Goal: Information Seeking & Learning: Learn about a topic

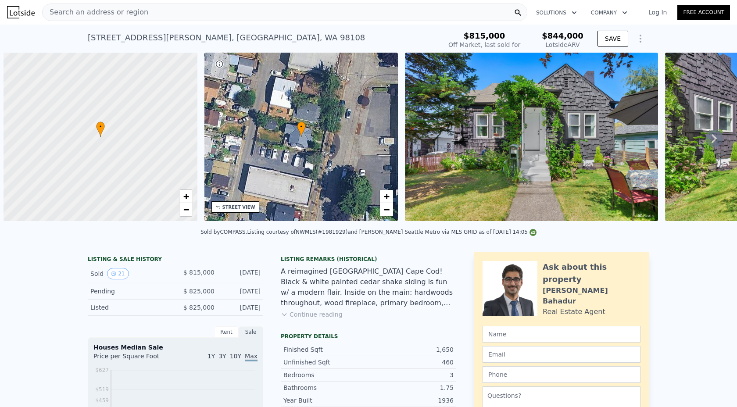
scroll to position [0, 4]
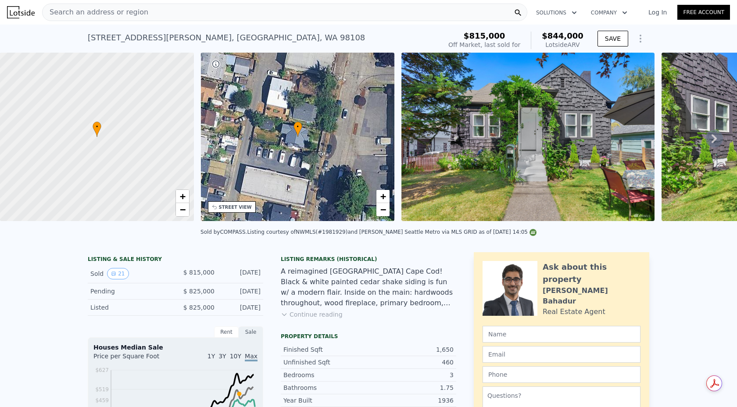
click at [201, 14] on div "Search an address or region" at bounding box center [284, 13] width 485 height 18
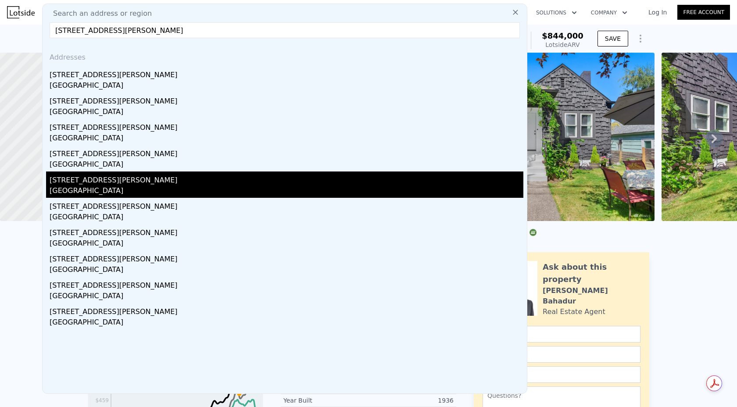
type input "[STREET_ADDRESS][PERSON_NAME]"
click at [87, 187] on div "[GEOGRAPHIC_DATA]" at bounding box center [287, 191] width 474 height 12
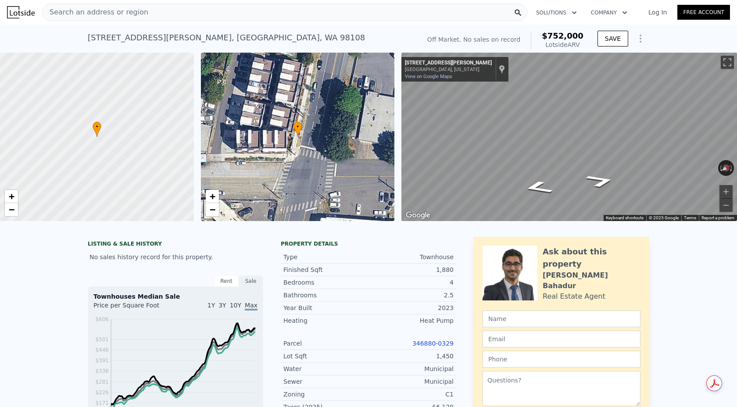
click at [393, 13] on div "Search an address or region" at bounding box center [284, 13] width 485 height 18
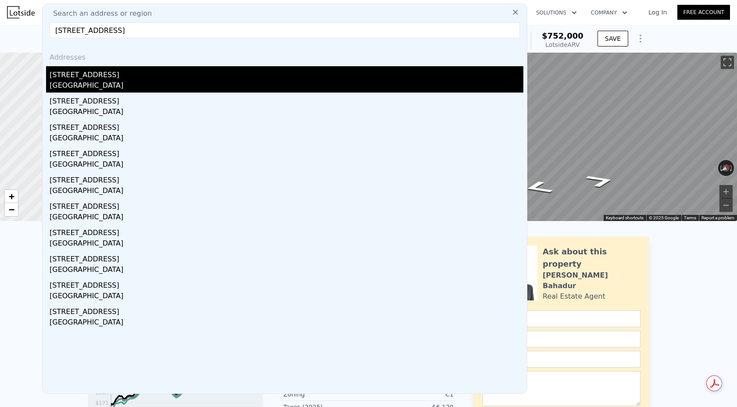
type input "720C S Orcas St, Seattle, WA 98108"
click at [99, 79] on div "720c S Orcas St" at bounding box center [287, 73] width 474 height 14
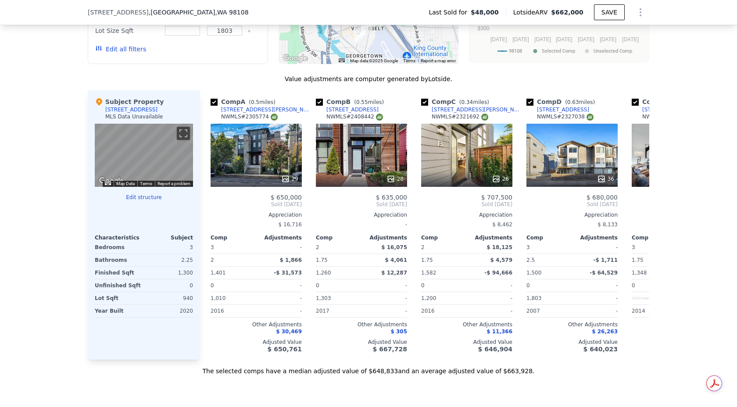
scroll to position [806, 0]
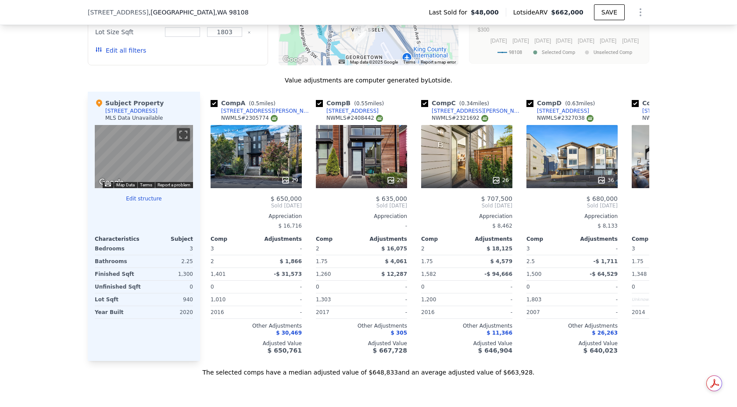
click at [61, 263] on div "We found 10 sales that match your search Filters Map Prices Modify Comp Filters…" at bounding box center [368, 135] width 737 height 481
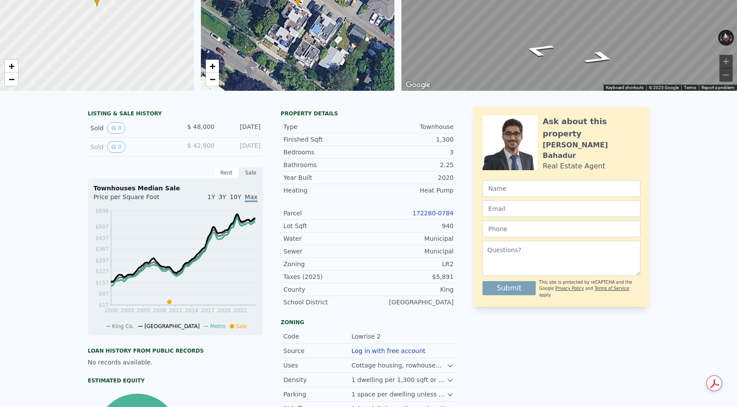
scroll to position [0, 0]
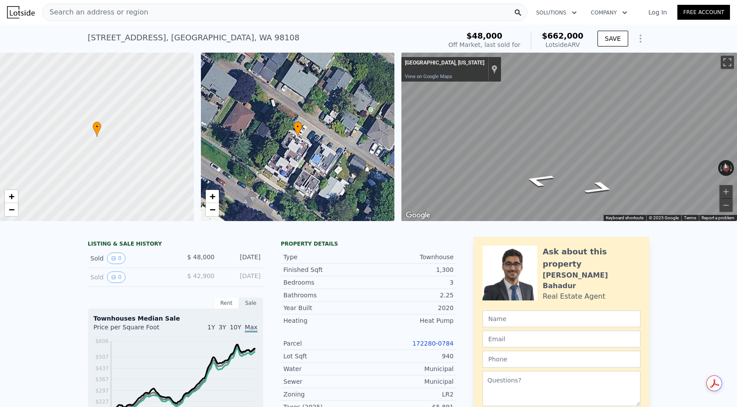
click at [215, 14] on div "Search an address or region" at bounding box center [284, 13] width 485 height 18
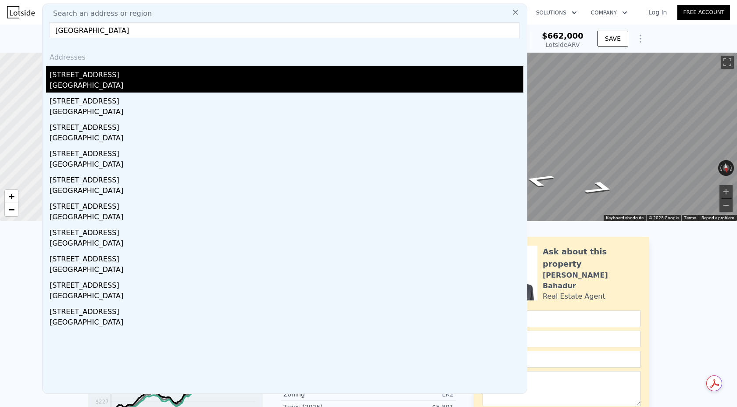
type input "[GEOGRAPHIC_DATA]"
click at [139, 80] on div "[GEOGRAPHIC_DATA]" at bounding box center [287, 86] width 474 height 12
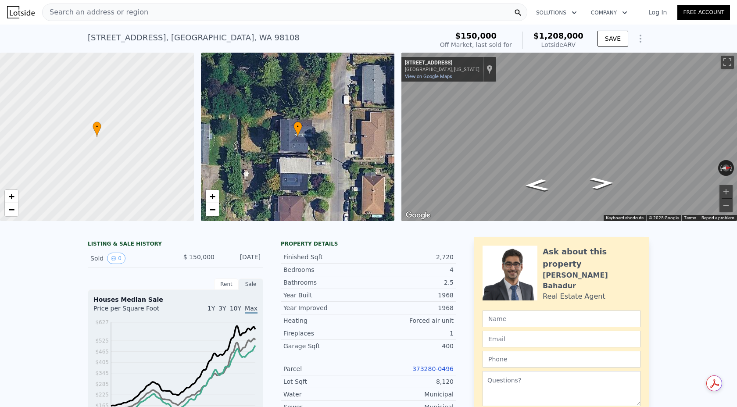
click at [182, 12] on div "Search an address or region" at bounding box center [284, 13] width 485 height 18
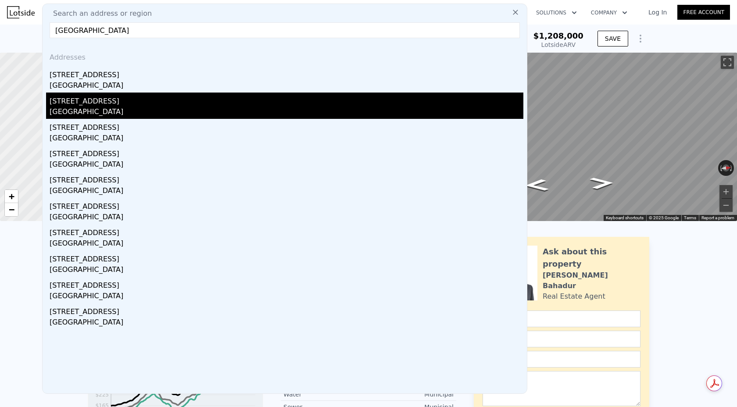
type input "[GEOGRAPHIC_DATA]"
click at [87, 101] on div "[STREET_ADDRESS]" at bounding box center [287, 100] width 474 height 14
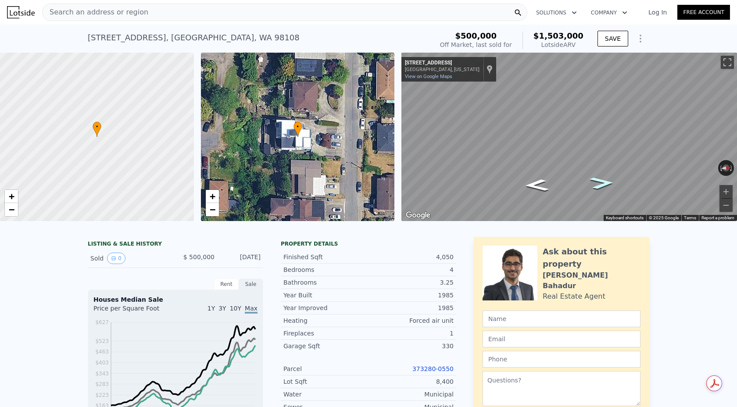
click at [597, 184] on icon "Go North, 19th Ave S" at bounding box center [601, 183] width 45 height 18
click at [155, 14] on div "Search an address or region" at bounding box center [284, 13] width 485 height 18
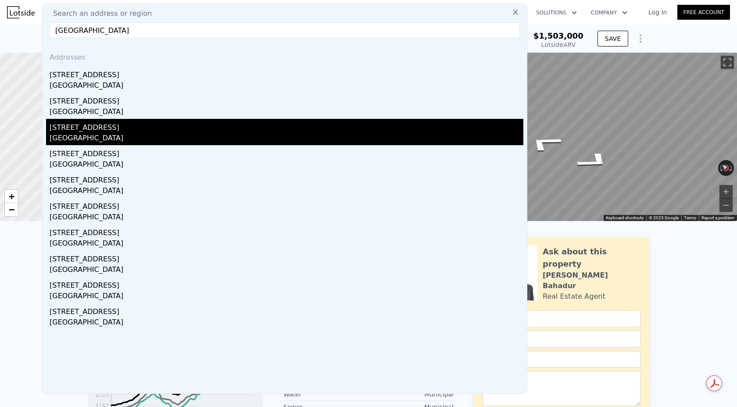
type input "[GEOGRAPHIC_DATA]"
click at [102, 127] on div "[STREET_ADDRESS]" at bounding box center [287, 126] width 474 height 14
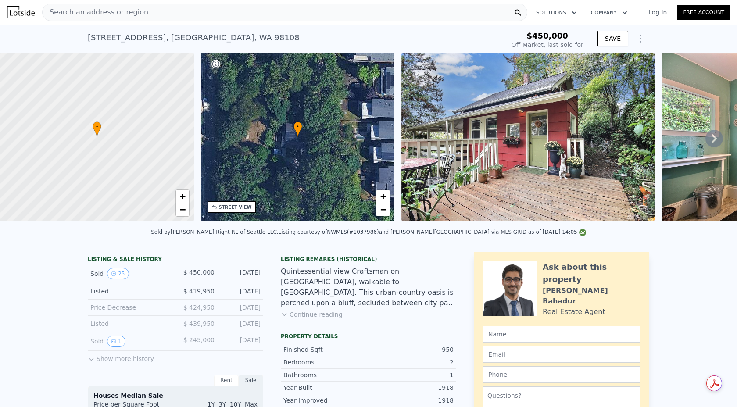
click at [201, 7] on div "Search an address or region" at bounding box center [284, 13] width 485 height 18
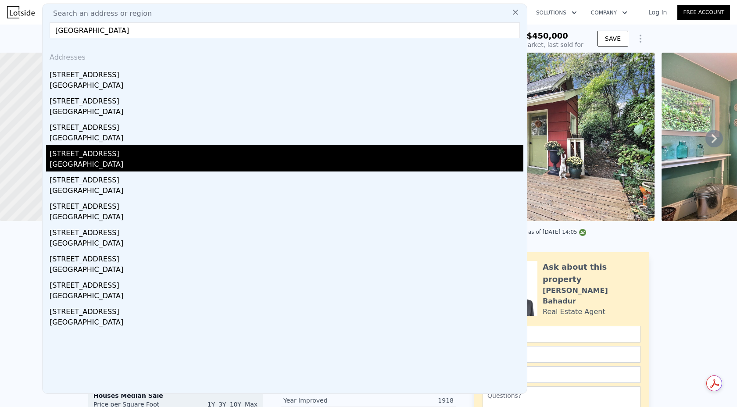
type input "[GEOGRAPHIC_DATA]"
click at [115, 155] on div "[STREET_ADDRESS]" at bounding box center [287, 152] width 474 height 14
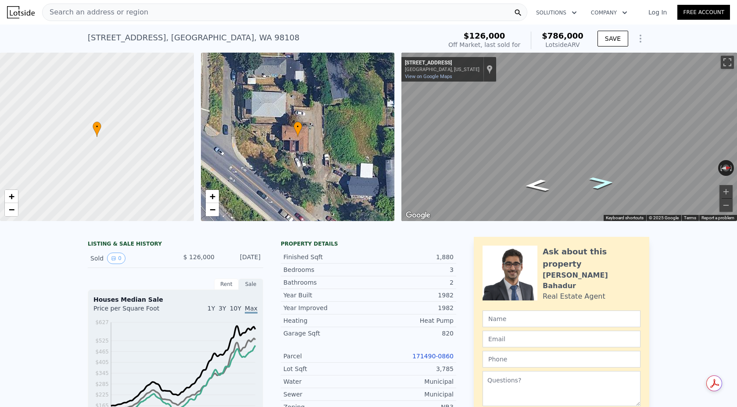
click at [600, 181] on icon "Go North, 20th Ave S" at bounding box center [601, 183] width 46 height 18
click at [160, 11] on div "Search an address or region" at bounding box center [284, 13] width 485 height 18
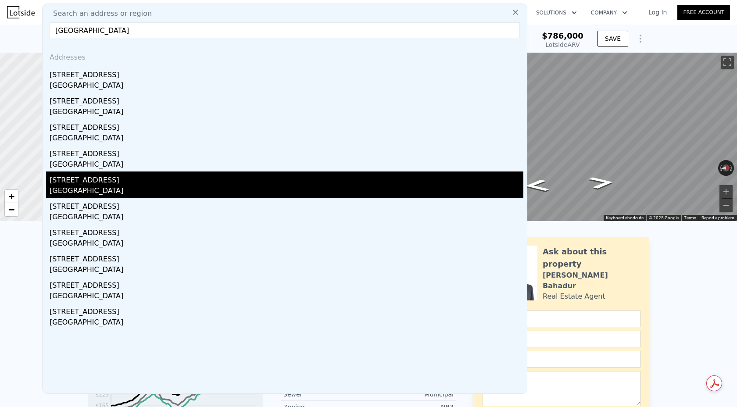
type input "[GEOGRAPHIC_DATA]"
click at [100, 179] on div "[STREET_ADDRESS]" at bounding box center [287, 178] width 474 height 14
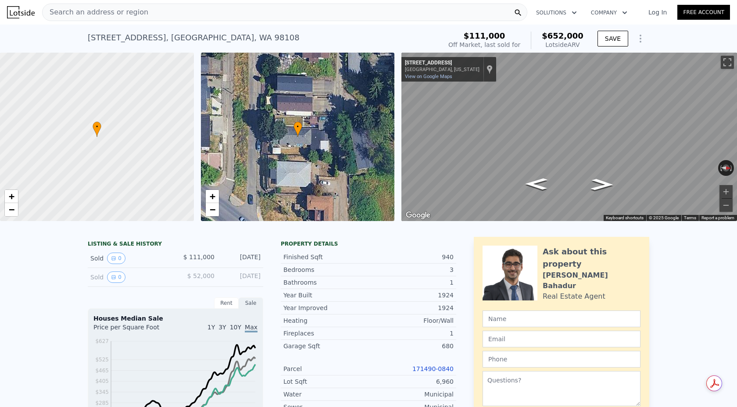
click at [150, 8] on div "Search an address or region" at bounding box center [284, 13] width 485 height 18
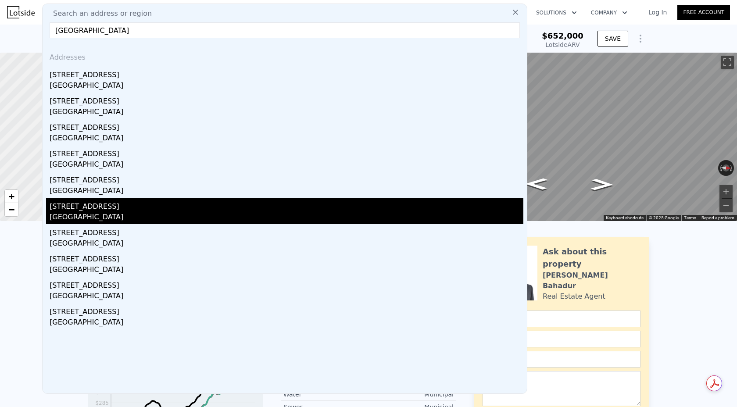
type input "[GEOGRAPHIC_DATA]"
click at [122, 204] on div "[STREET_ADDRESS]" at bounding box center [287, 205] width 474 height 14
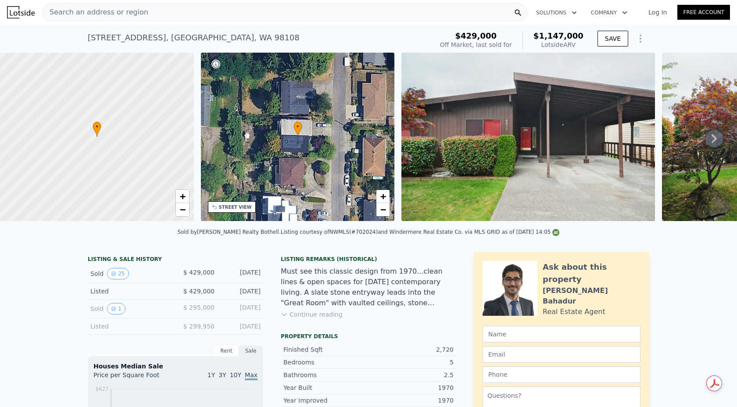
click at [112, 11] on span "Search an address or region" at bounding box center [96, 12] width 106 height 11
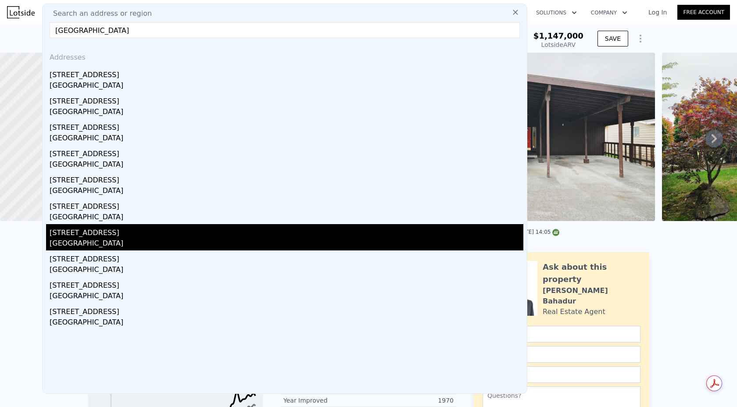
type input "[GEOGRAPHIC_DATA]"
click at [95, 239] on div "[GEOGRAPHIC_DATA]" at bounding box center [287, 244] width 474 height 12
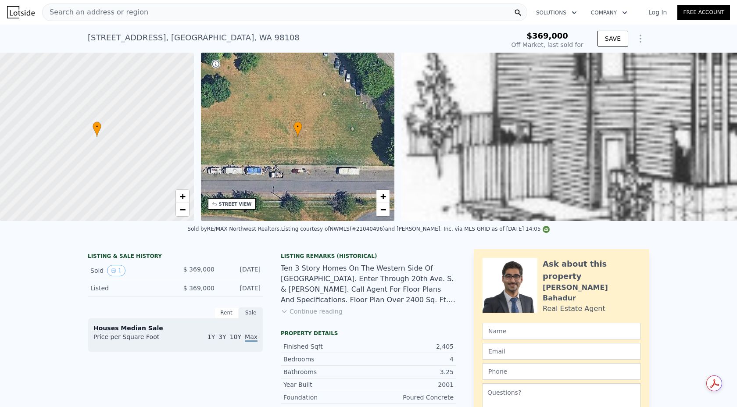
type input "-$ 398,010"
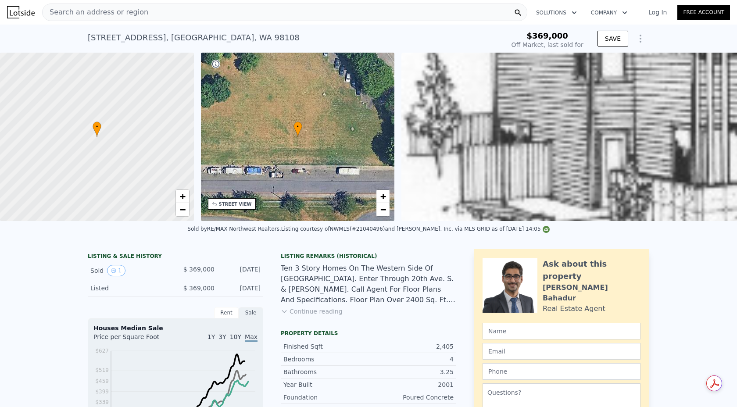
click at [128, 18] on div "Search an address or region" at bounding box center [96, 12] width 106 height 17
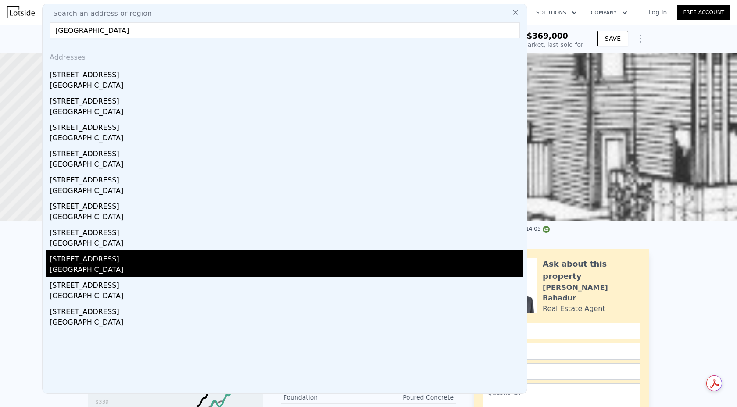
type input "[GEOGRAPHIC_DATA]"
click at [96, 271] on div "[GEOGRAPHIC_DATA]" at bounding box center [287, 270] width 474 height 12
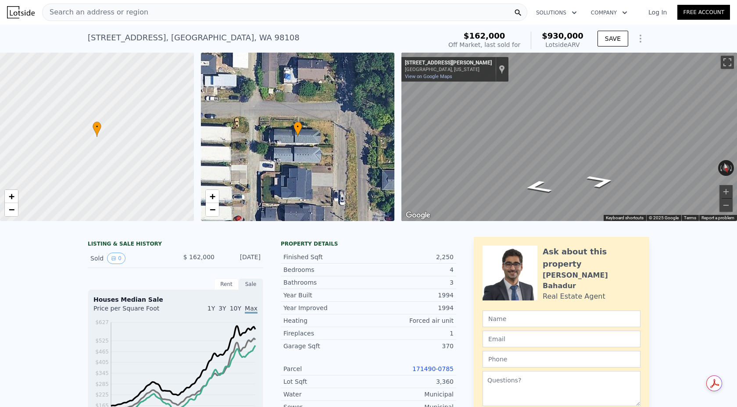
click at [594, 182] on icon "Go West, S Raymond St" at bounding box center [600, 181] width 53 height 20
click at [306, 103] on div "• + − • + − ← Move left → Move right ↑ Move up ↓ Move down + Zoom in - Zoom out…" at bounding box center [368, 137] width 737 height 168
click at [144, 12] on div "Search an address or region" at bounding box center [284, 13] width 485 height 18
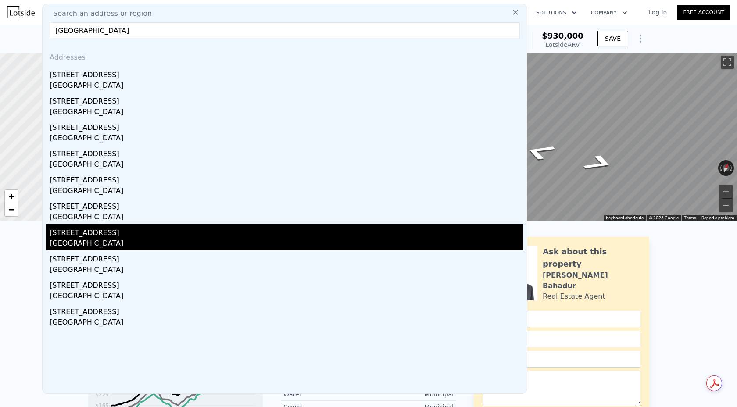
type input "[GEOGRAPHIC_DATA]"
click at [63, 233] on div "[STREET_ADDRESS]" at bounding box center [287, 231] width 474 height 14
type input "1.75"
type input "3.5"
type input "1900"
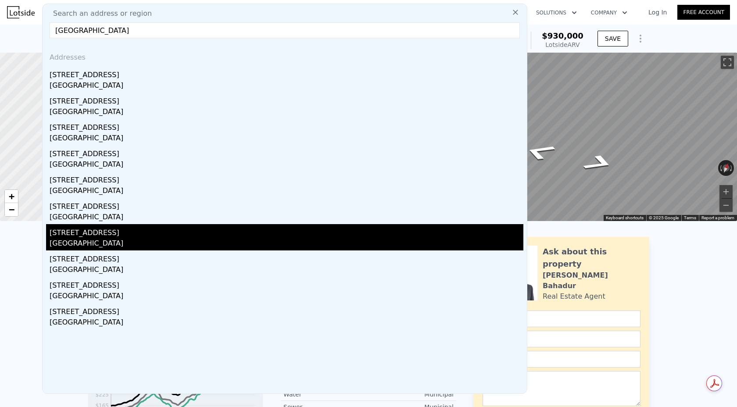
type input "2980"
type input "1639"
type input "8400"
checkbox input "false"
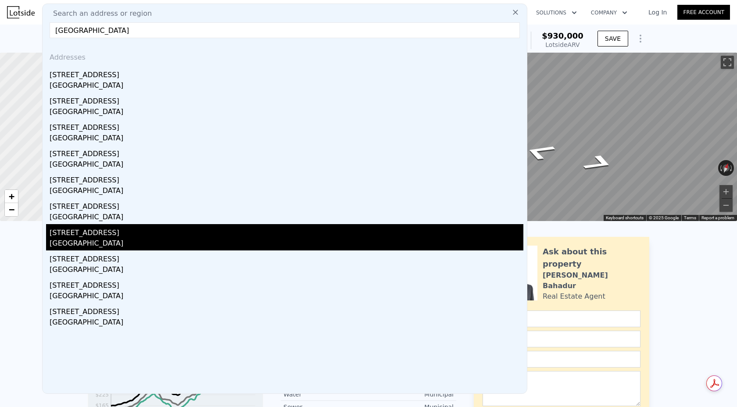
checkbox input "false"
checkbox input "true"
type input "$ 1,095,000"
type input "$ 617,278"
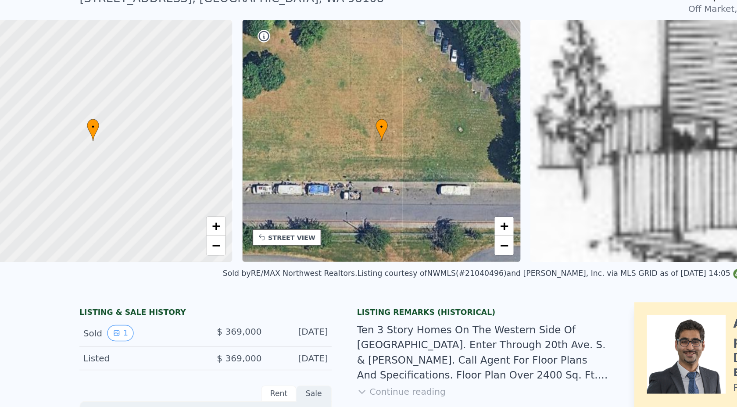
click at [108, 142] on div at bounding box center [97, 137] width 232 height 202
click at [183, 196] on span "+" at bounding box center [182, 196] width 6 height 11
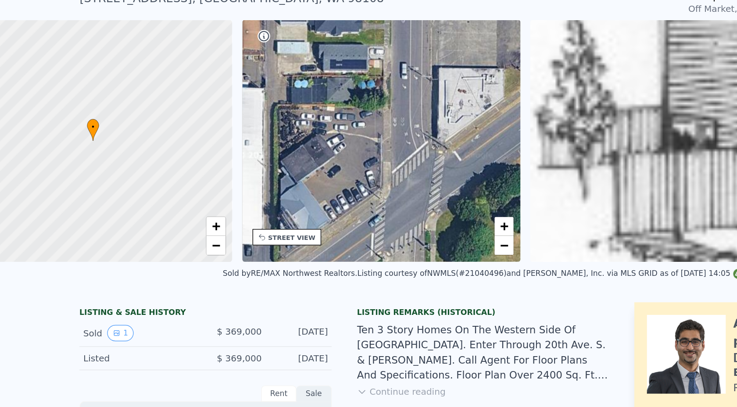
drag, startPoint x: 339, startPoint y: 121, endPoint x: 542, endPoint y: 211, distance: 221.6
click at [544, 212] on div "• + − • + − STREET VIEW ← Move left → Move right ↑ Move up ↓ Move down + Zoom i…" at bounding box center [368, 137] width 737 height 168
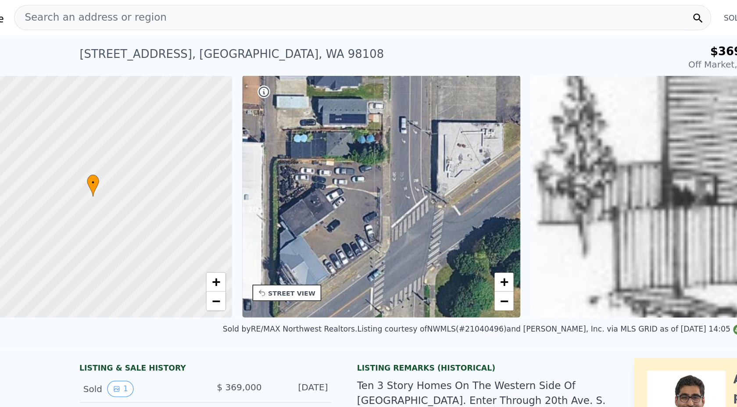
click at [132, 9] on span "Search an address or region" at bounding box center [96, 12] width 106 height 11
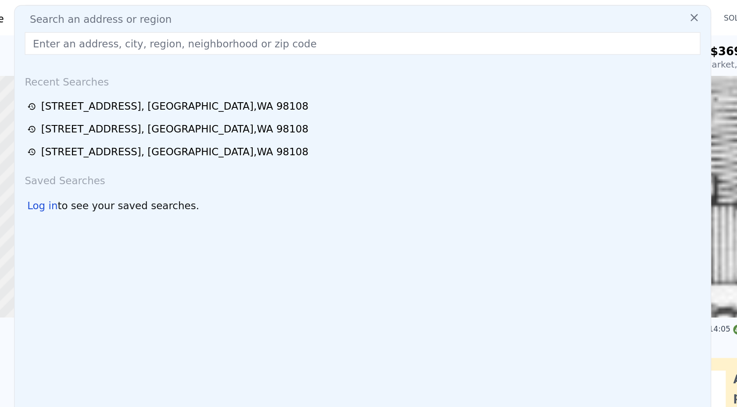
type input "[GEOGRAPHIC_DATA]"
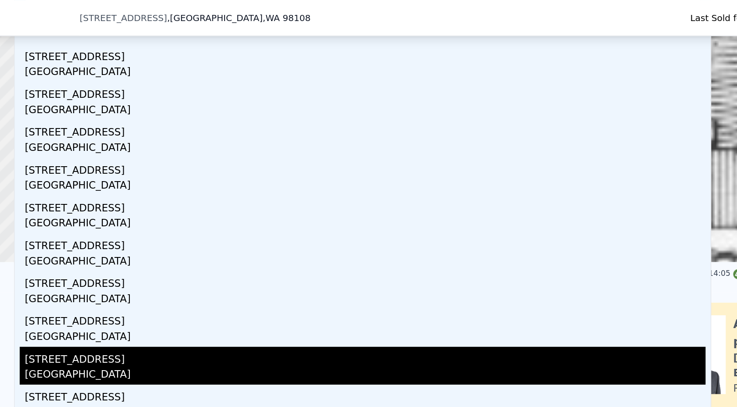
scroll to position [52, 0]
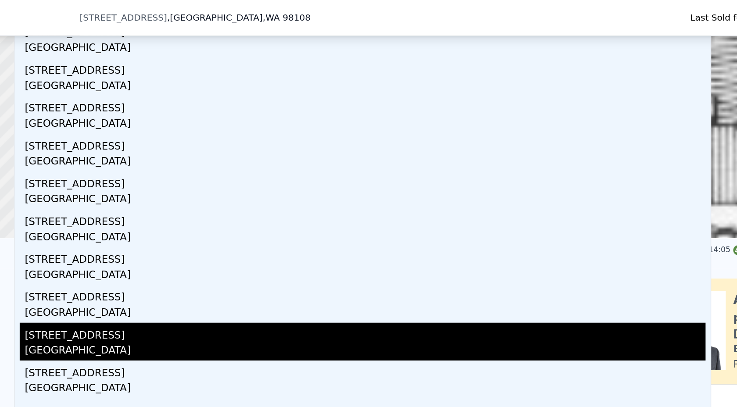
click at [113, 238] on div "[STREET_ADDRESS]" at bounding box center [287, 231] width 474 height 14
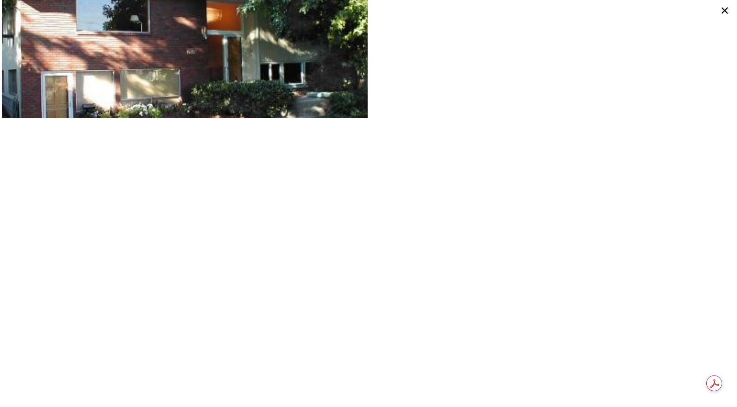
scroll to position [82, 0]
type input "1.75"
type input "1900"
type input "2980"
type input "1639"
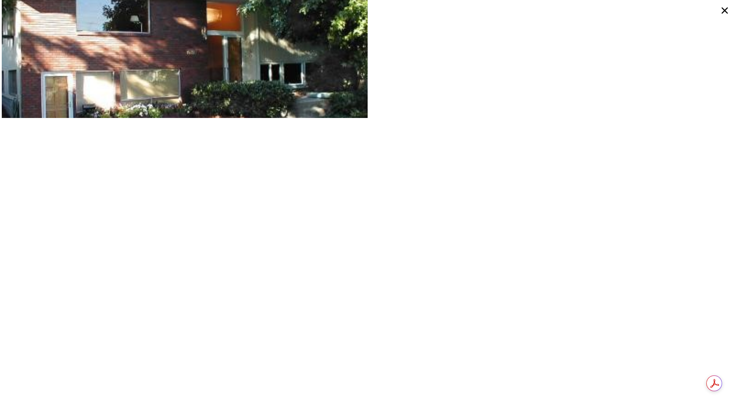
type input "8400"
checkbox input "true"
type input "$ 1,095,000"
type input "5"
type input "$ 617,278"
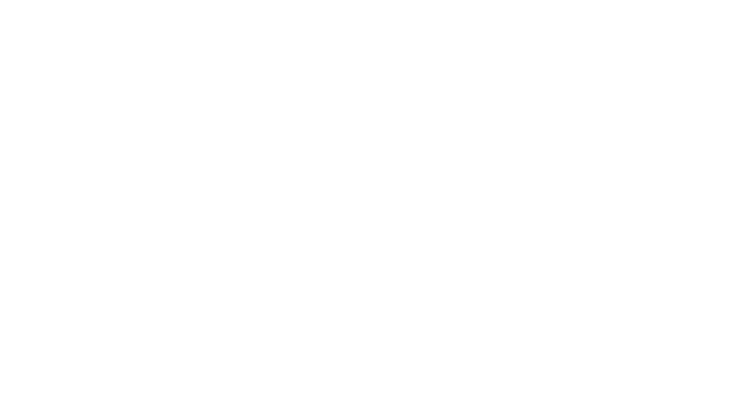
type input "1.5"
type input "3"
type input "1710"
type input "2712"
type input "4000"
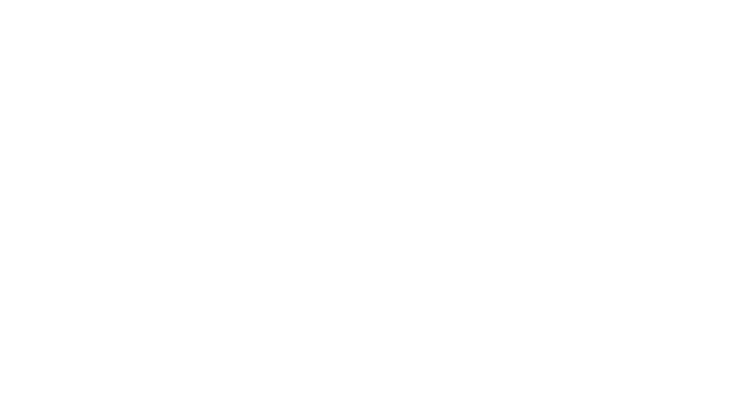
type input "5616"
type input "$ 930,000"
type input "$ 686,598"
checkbox input "true"
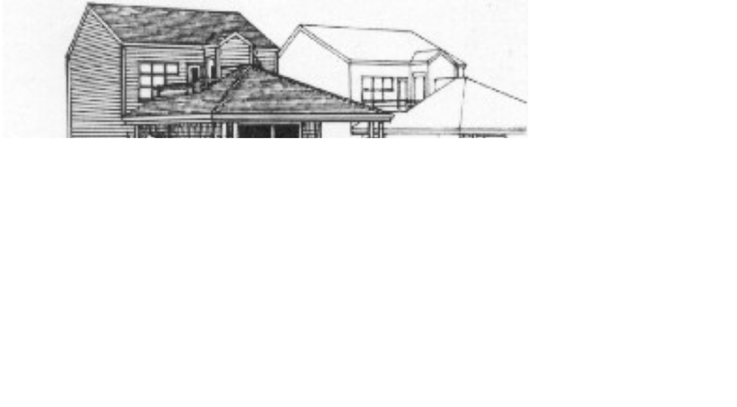
type input "1.75"
type input "3.5"
type input "1900"
type input "2980"
type input "1639"
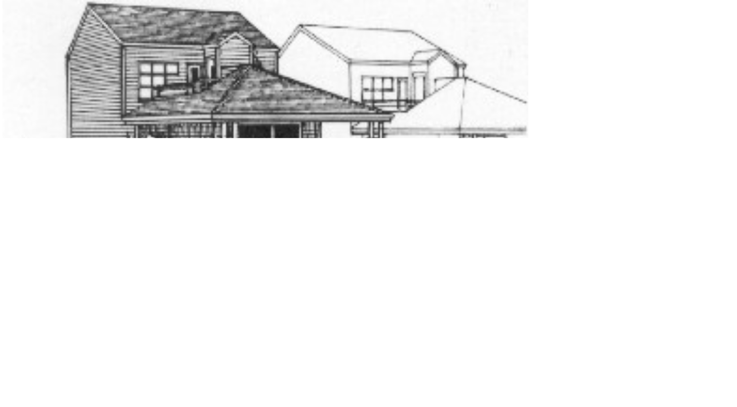
type input "8400"
type input "$ 1,095,000"
type input "$ 617,278"
checkbox input "true"
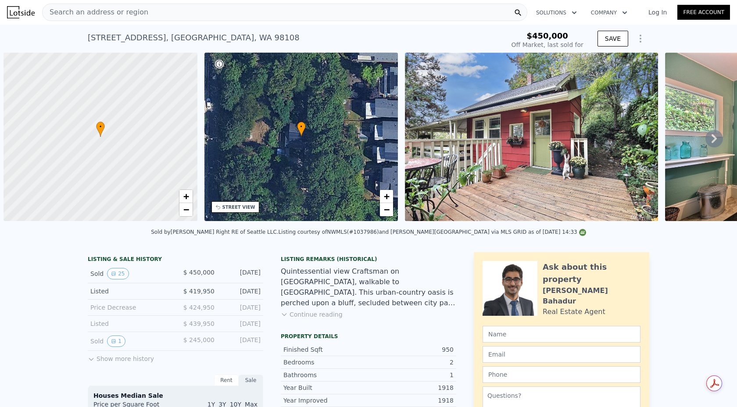
scroll to position [0, 4]
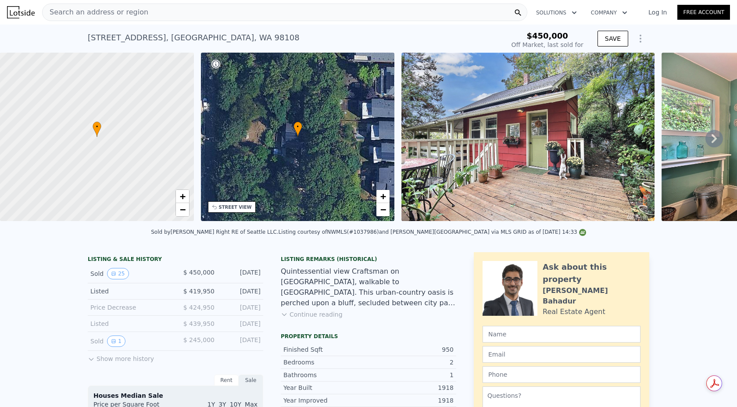
click at [143, 18] on div "Search an address or region" at bounding box center [284, 13] width 485 height 18
type input "$ 662,000"
type input "$ 130,169"
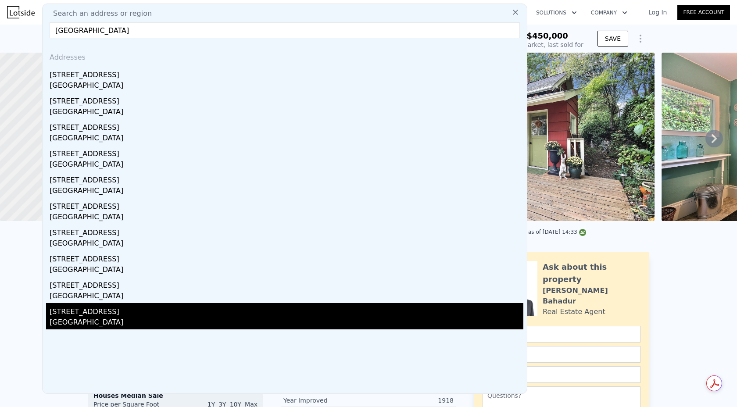
type input "[GEOGRAPHIC_DATA]"
click at [117, 321] on div "[GEOGRAPHIC_DATA]" at bounding box center [287, 323] width 474 height 12
